Goal: Task Accomplishment & Management: Manage account settings

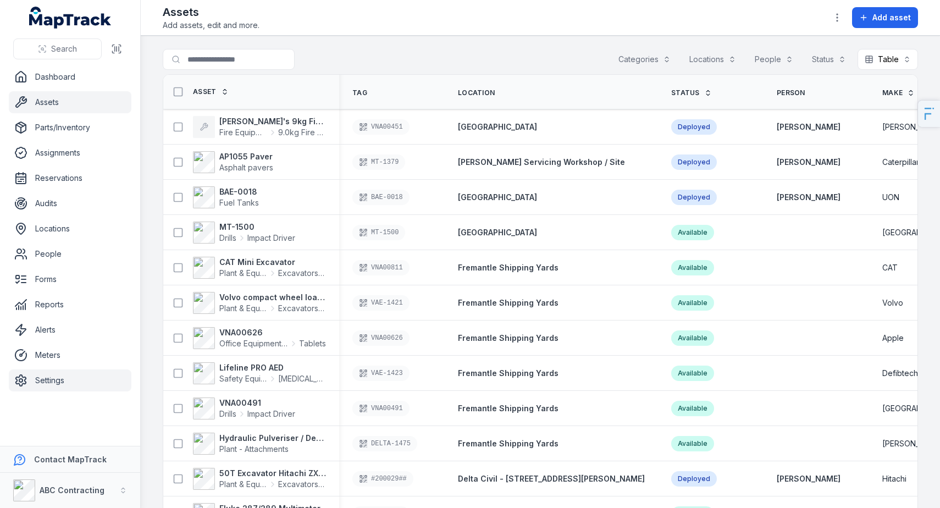
click at [51, 389] on link "Settings" at bounding box center [70, 380] width 123 height 22
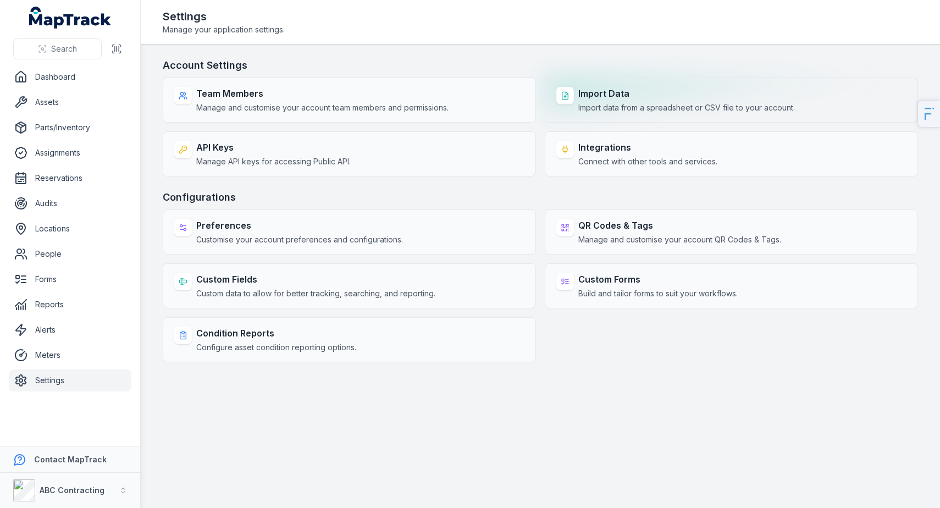
click at [584, 87] on strong "Import Data" at bounding box center [686, 93] width 217 height 13
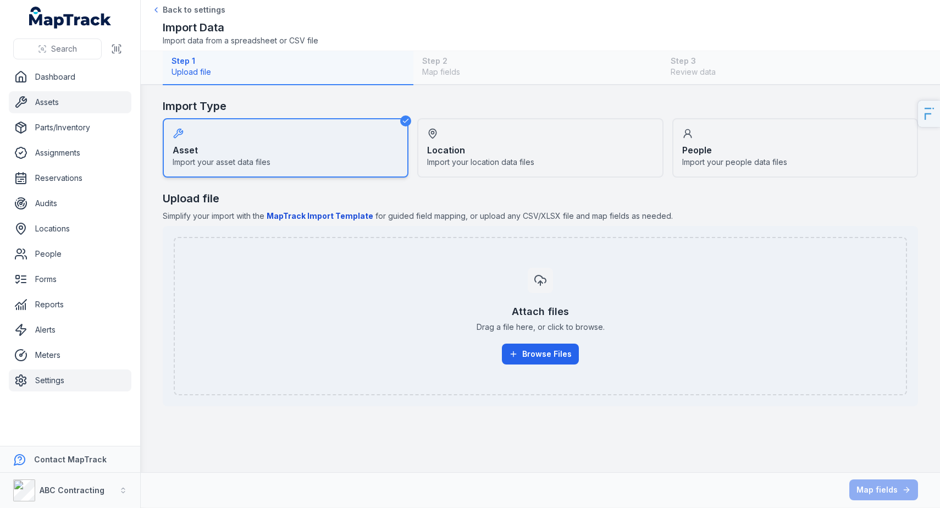
click at [82, 98] on link "Assets" at bounding box center [70, 102] width 123 height 22
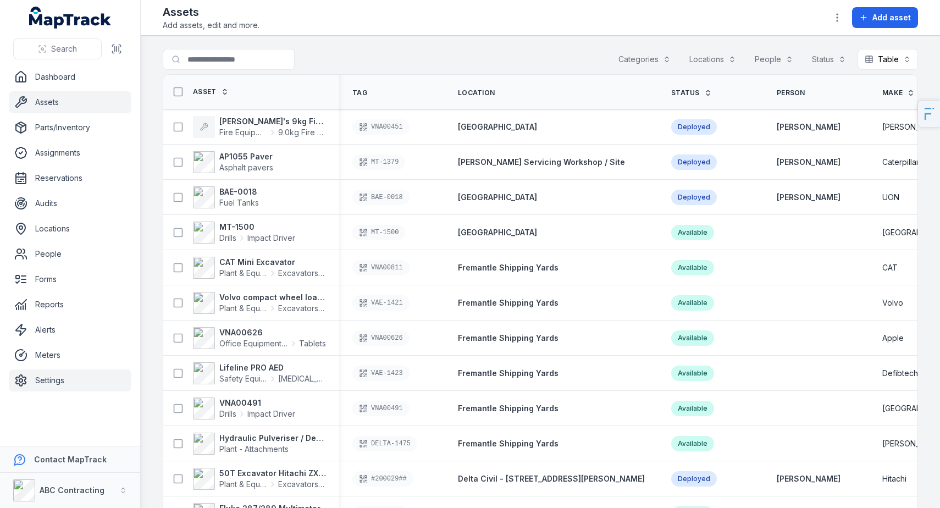
click at [83, 380] on link "Settings" at bounding box center [70, 380] width 123 height 22
